Goal: Find specific page/section: Find specific page/section

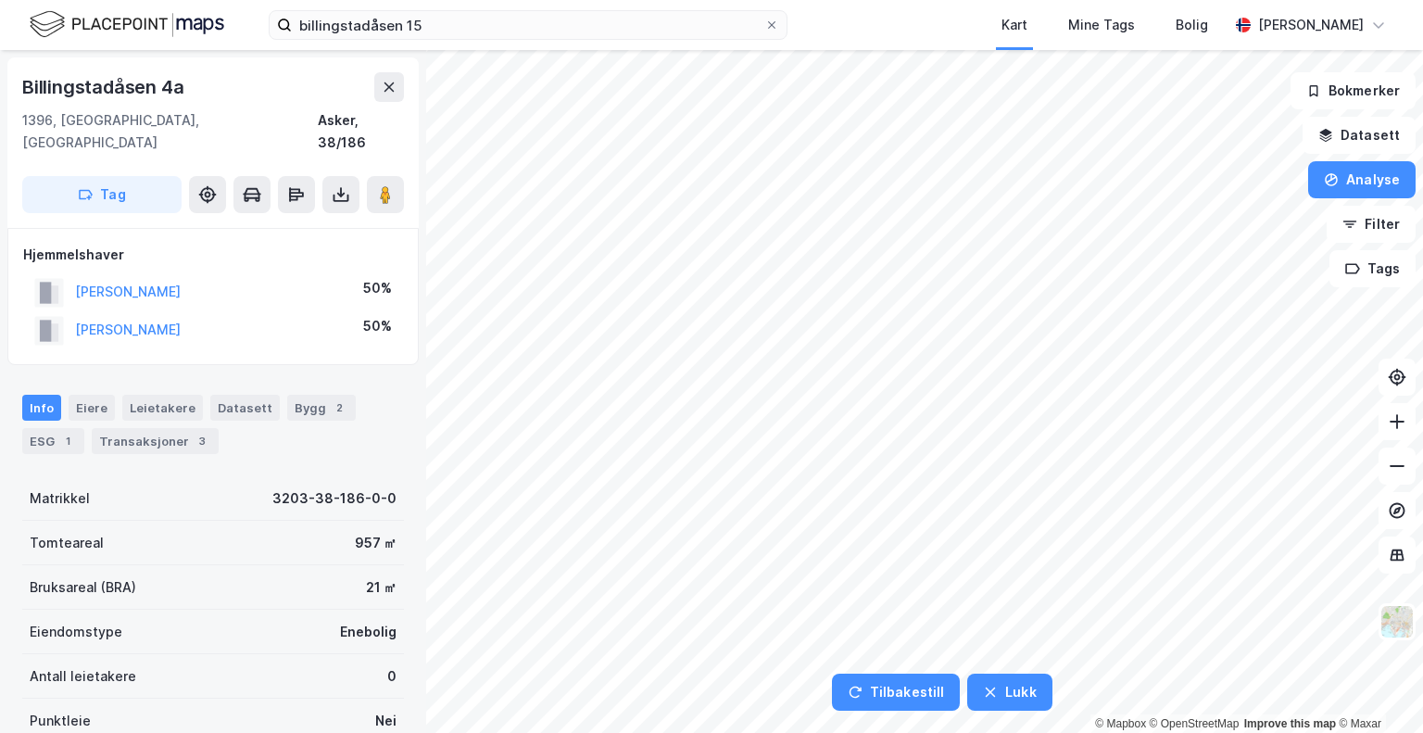
click at [604, 732] on html "billingstadåsen 15 Kart Mine Tags [PERSON_NAME][GEOGRAPHIC_DATA] Tilbakestill L…" at bounding box center [711, 366] width 1423 height 733
click at [609, 732] on html "billingstadåsen 15 Kart Mine Tags [PERSON_NAME][GEOGRAPHIC_DATA] Tilbakestill L…" at bounding box center [711, 366] width 1423 height 733
click at [555, 732] on html "billingstadåsen 15 Kart Mine Tags [PERSON_NAME][GEOGRAPHIC_DATA] Tilbakestill L…" at bounding box center [711, 366] width 1423 height 733
click at [174, 732] on html "billingstadåsen 15 Kart Mine Tags [PERSON_NAME][GEOGRAPHIC_DATA] Tilbakestill L…" at bounding box center [711, 366] width 1423 height 733
click at [90, 732] on html "billingstadåsen 15 Kart Mine Tags [PERSON_NAME][GEOGRAPHIC_DATA] Tilbakestill L…" at bounding box center [711, 366] width 1423 height 733
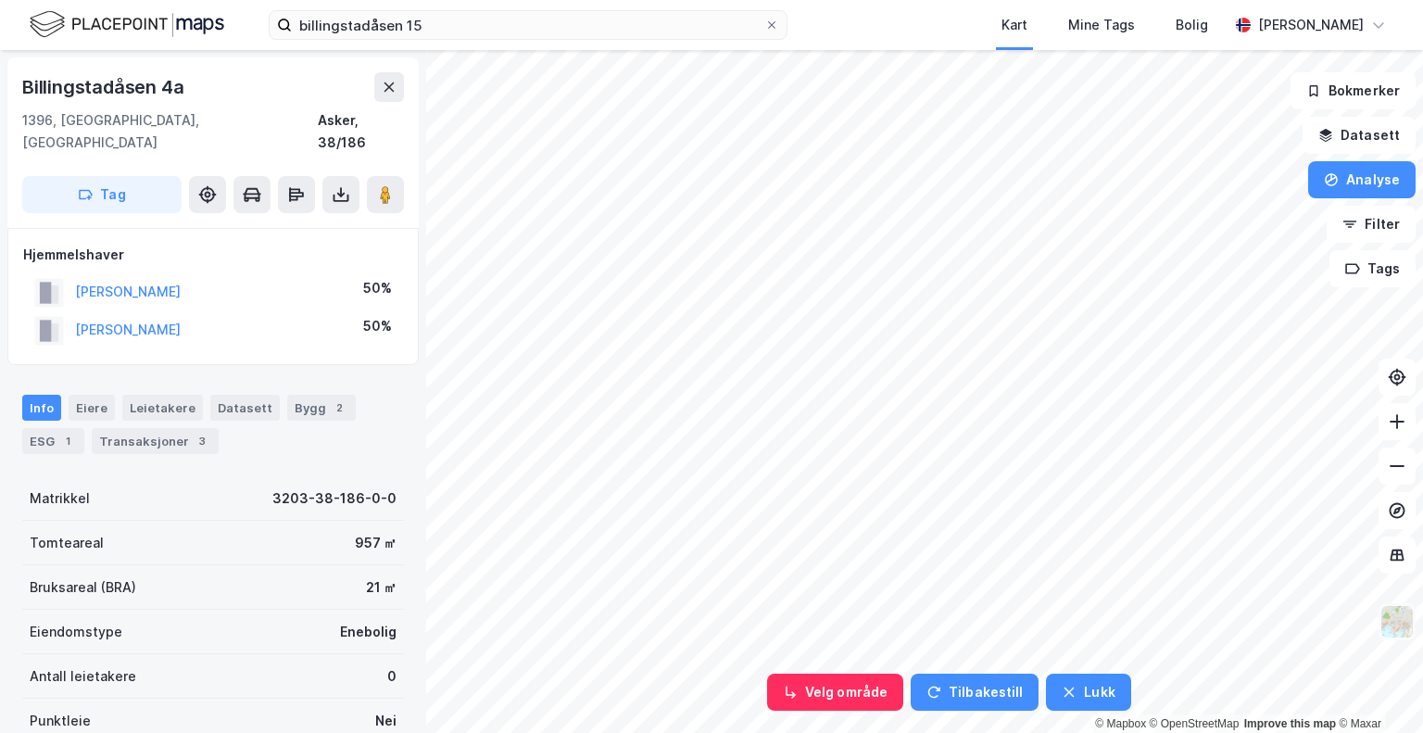
click at [1390, 623] on img at bounding box center [1396, 621] width 35 height 35
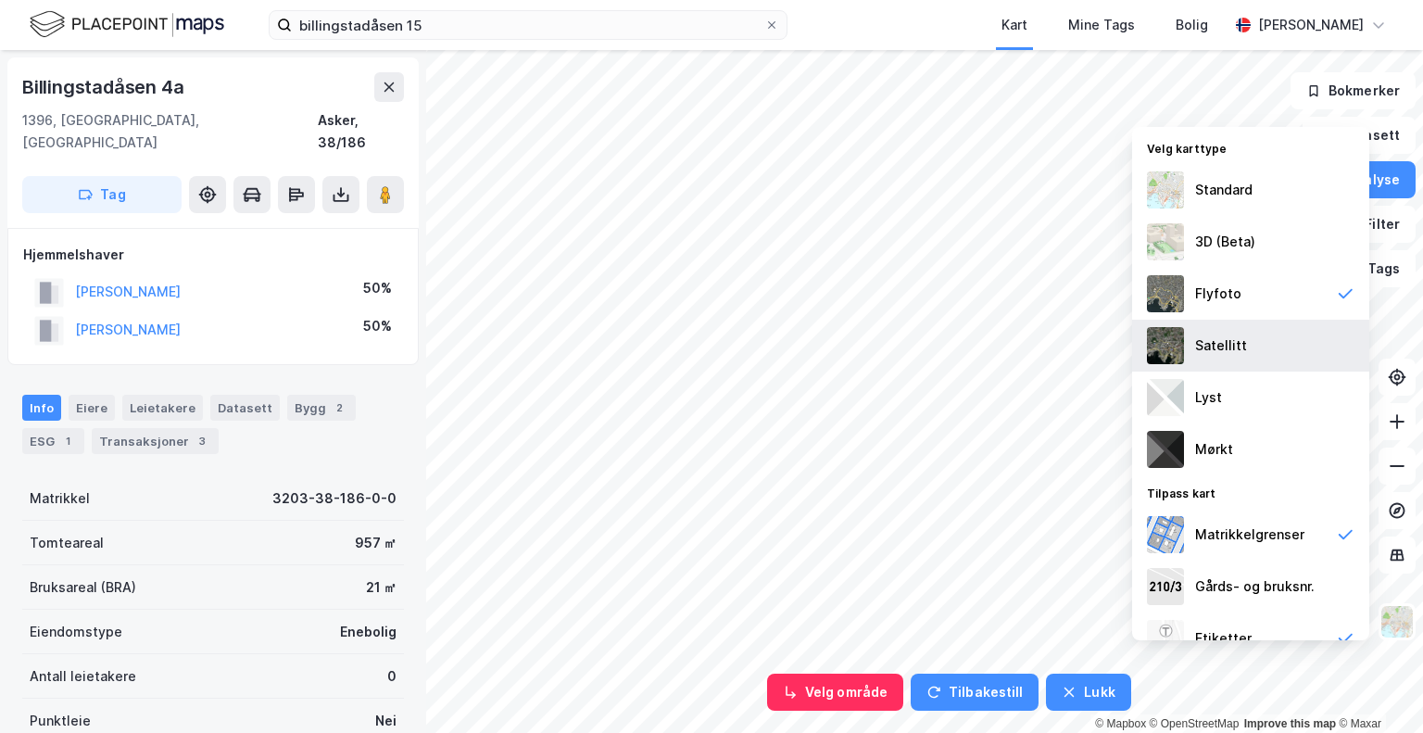
click at [1198, 358] on div "Satellitt" at bounding box center [1250, 346] width 237 height 52
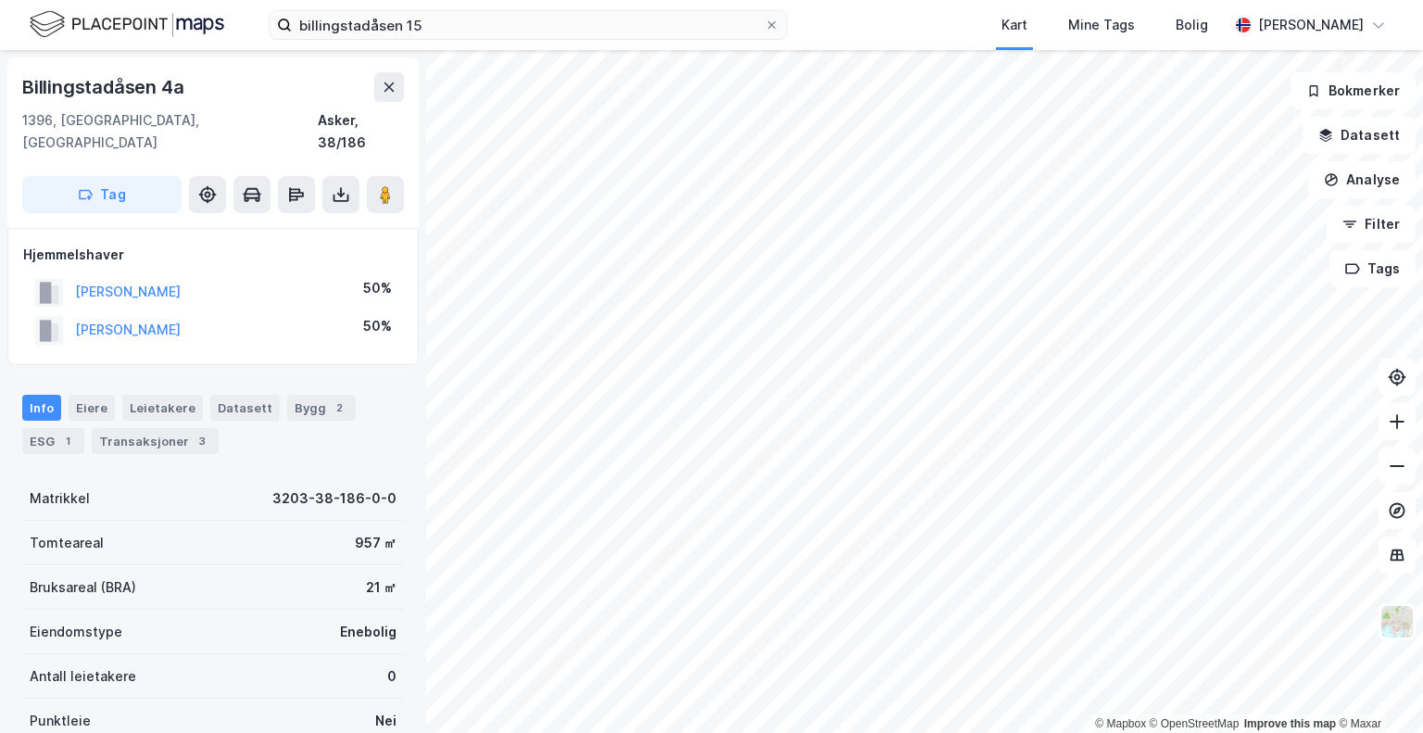
click at [1327, 0] on html "billingstadåsen 15 Kart Mine Tags Bolig [PERSON_NAME][GEOGRAPHIC_DATA] © Mapbox…" at bounding box center [711, 366] width 1423 height 733
